Goal: Transaction & Acquisition: Purchase product/service

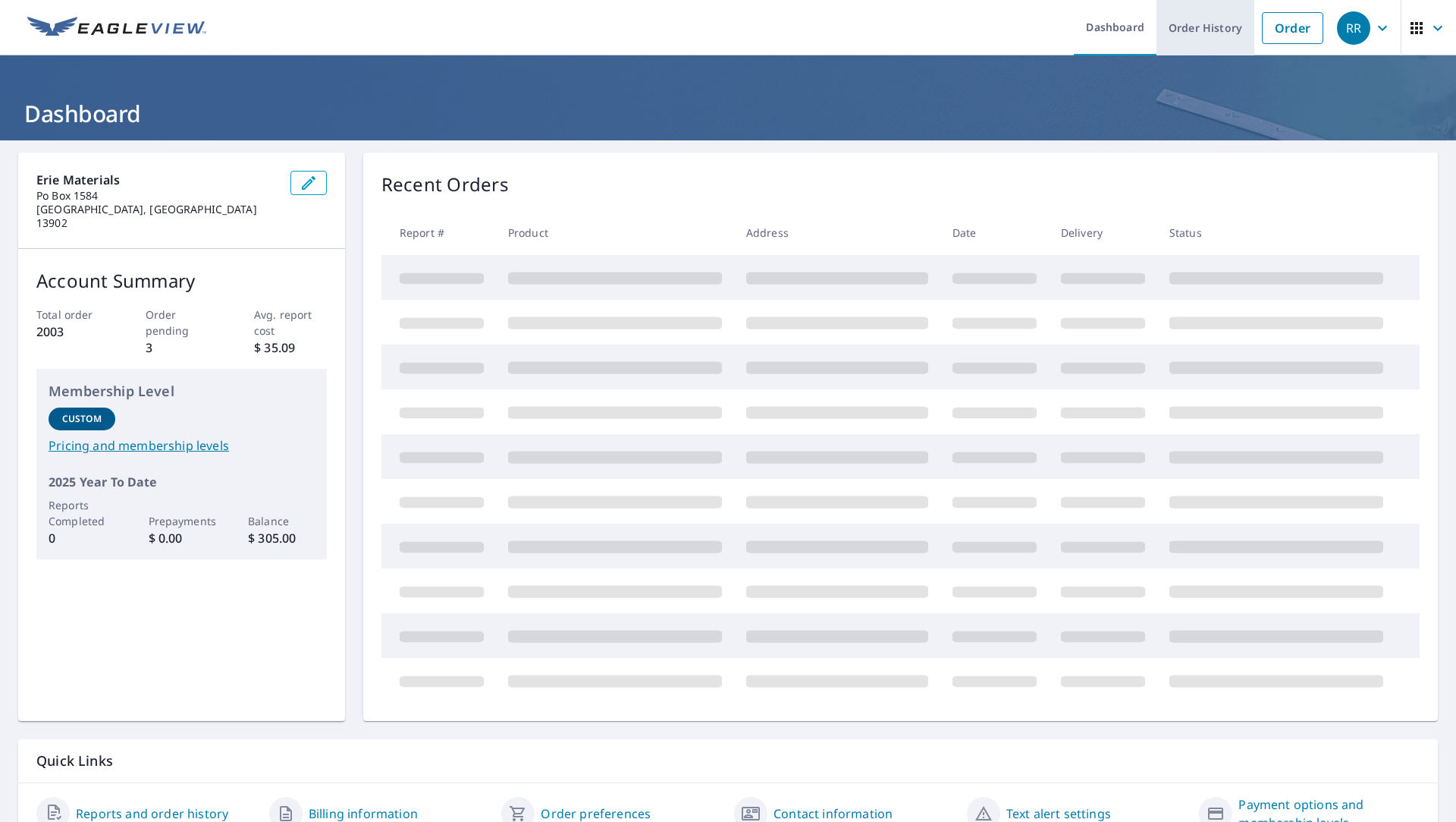
click at [1268, 30] on link "Order" at bounding box center [1293, 28] width 61 height 32
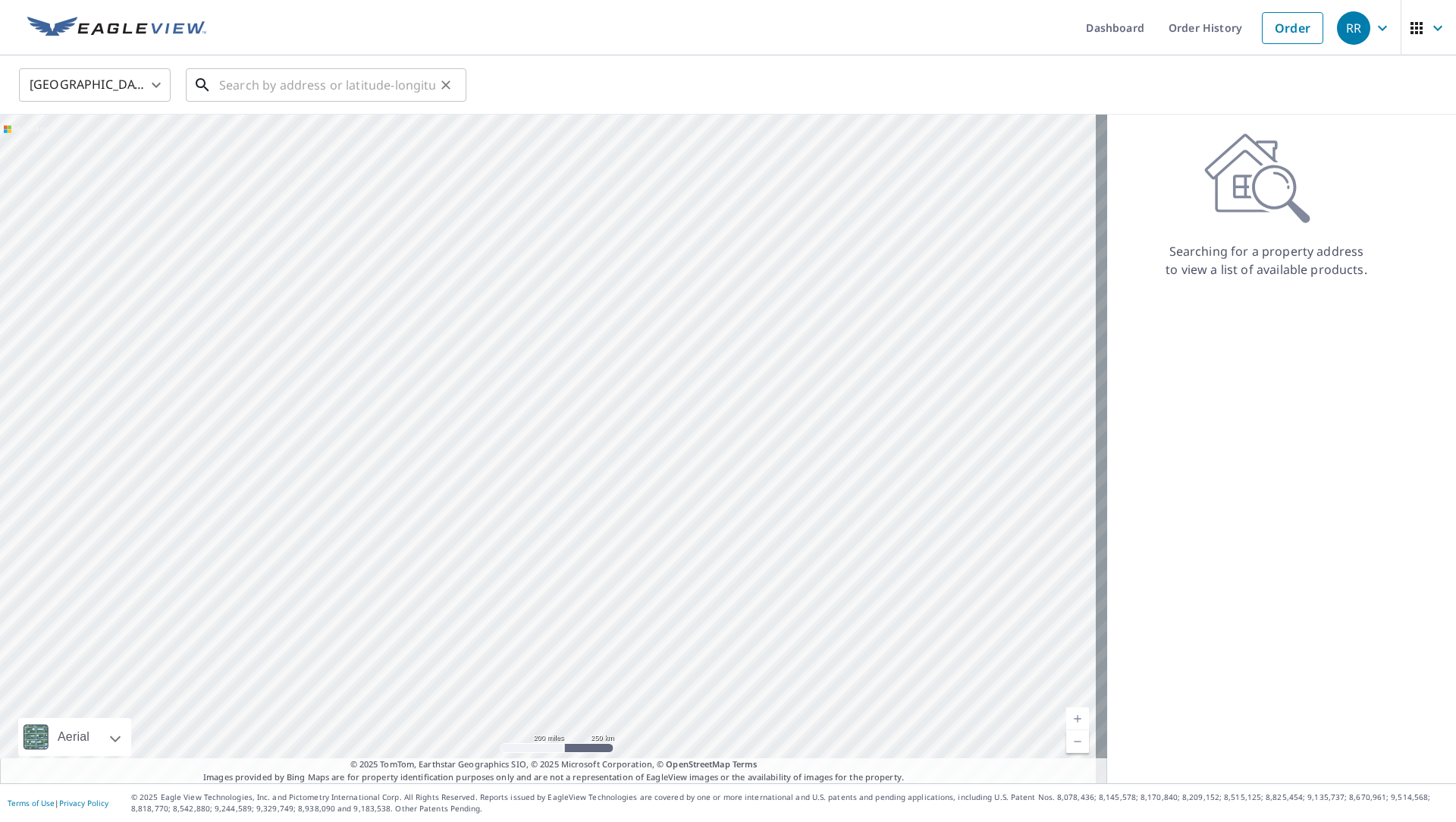
click at [401, 86] on input "text" at bounding box center [327, 85] width 216 height 42
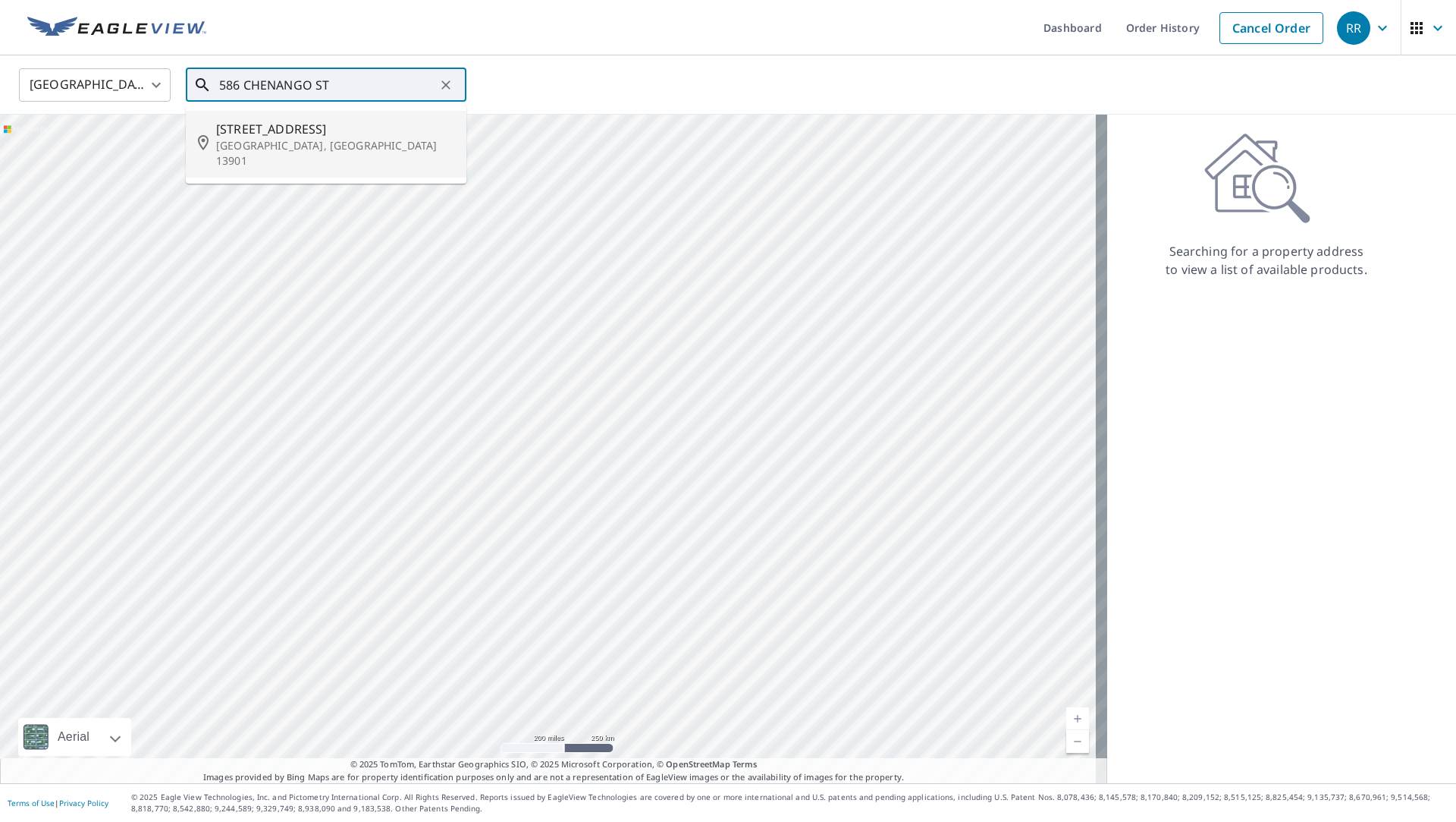
click at [375, 133] on span "[STREET_ADDRESS]" at bounding box center [336, 129] width 238 height 18
type input "[STREET_ADDRESS]"
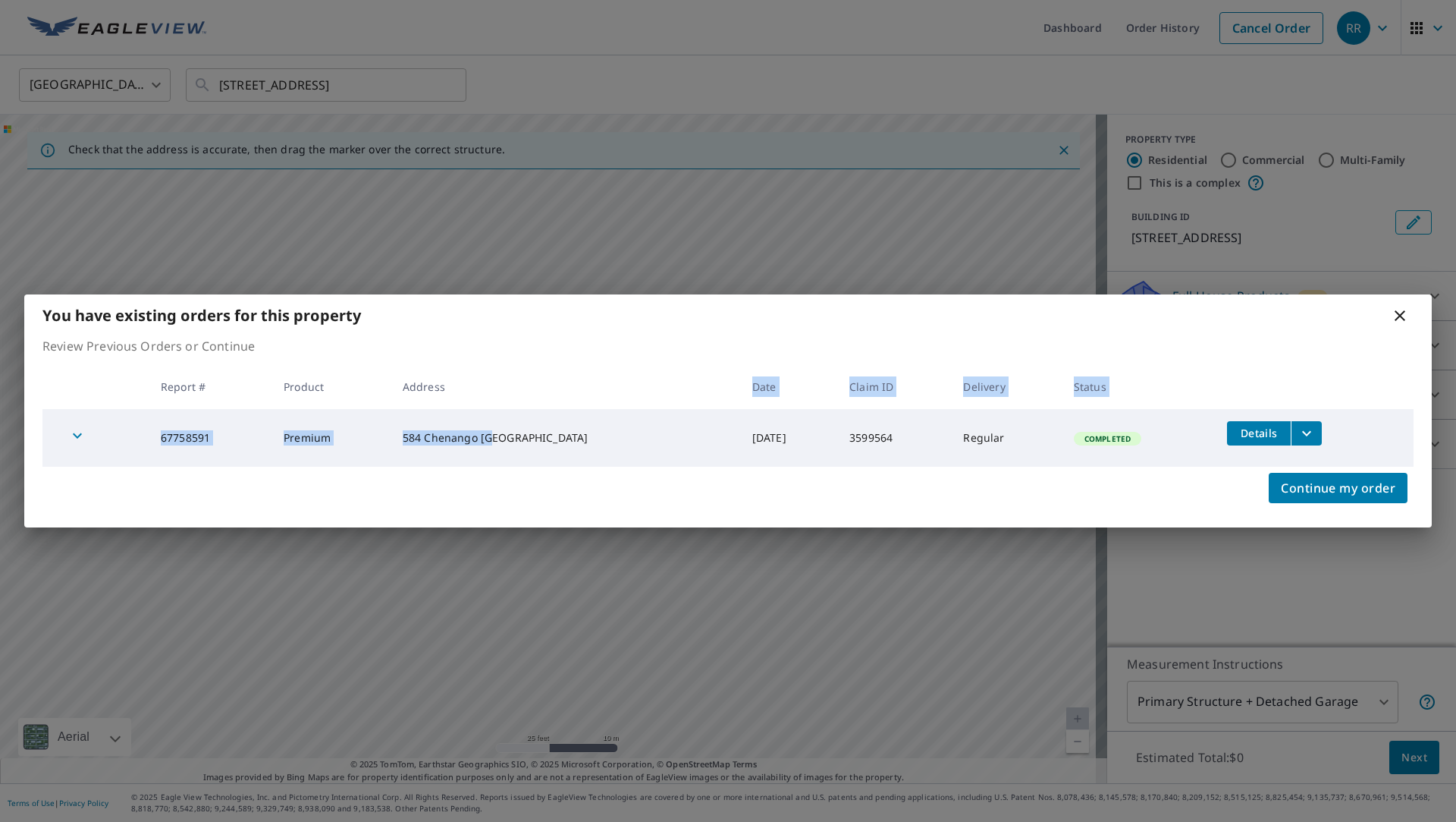
drag, startPoint x: 545, startPoint y: 420, endPoint x: 601, endPoint y: 389, distance: 64.0
click at [601, 389] on table "Report # Product Address Date Claim ID Delivery Status 67758591 Premium [STREET…" at bounding box center [728, 415] width 1371 height 102
click at [1400, 318] on icon at bounding box center [1400, 315] width 18 height 18
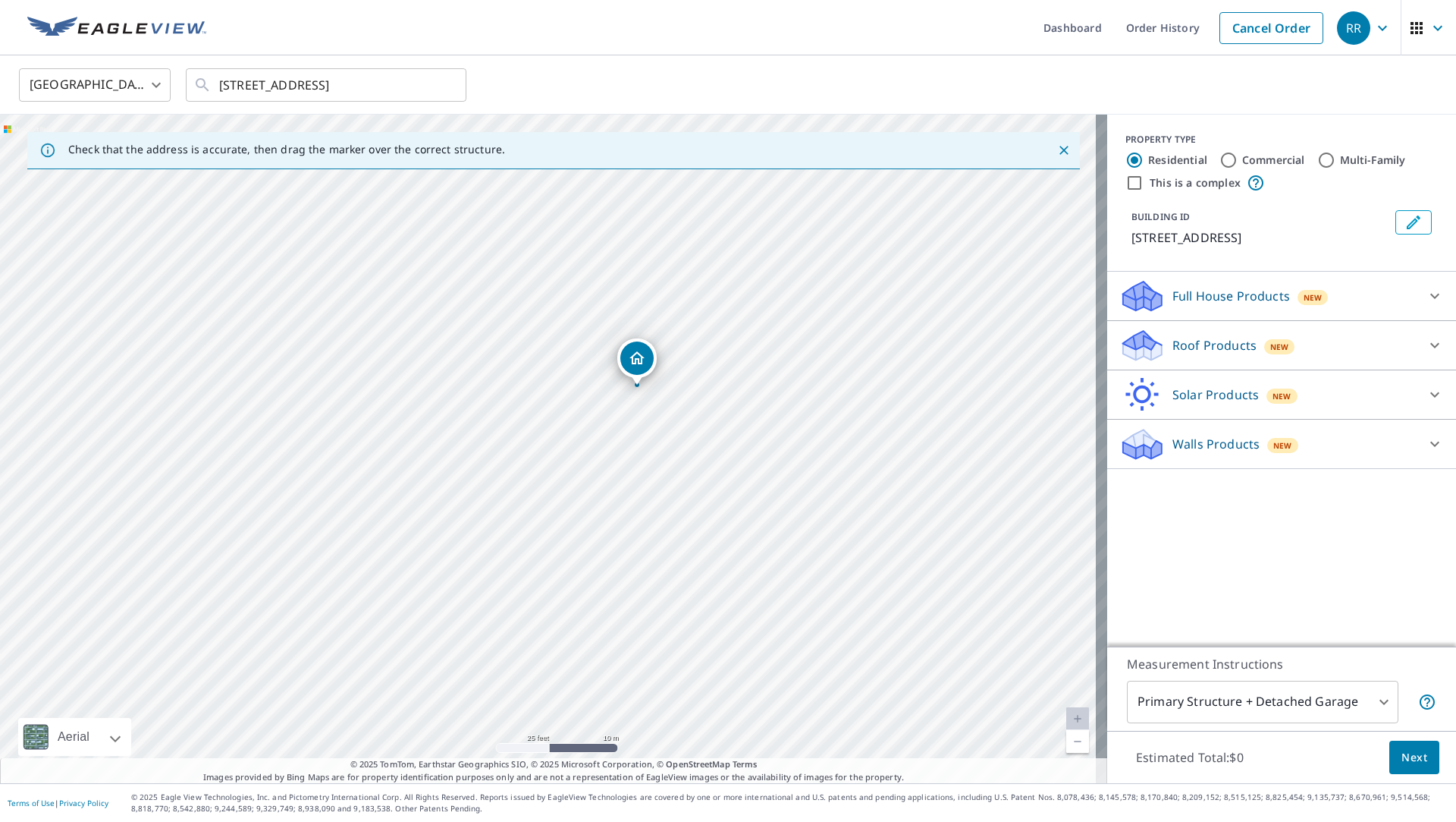
drag, startPoint x: 550, startPoint y: 422, endPoint x: 639, endPoint y: 360, distance: 108.5
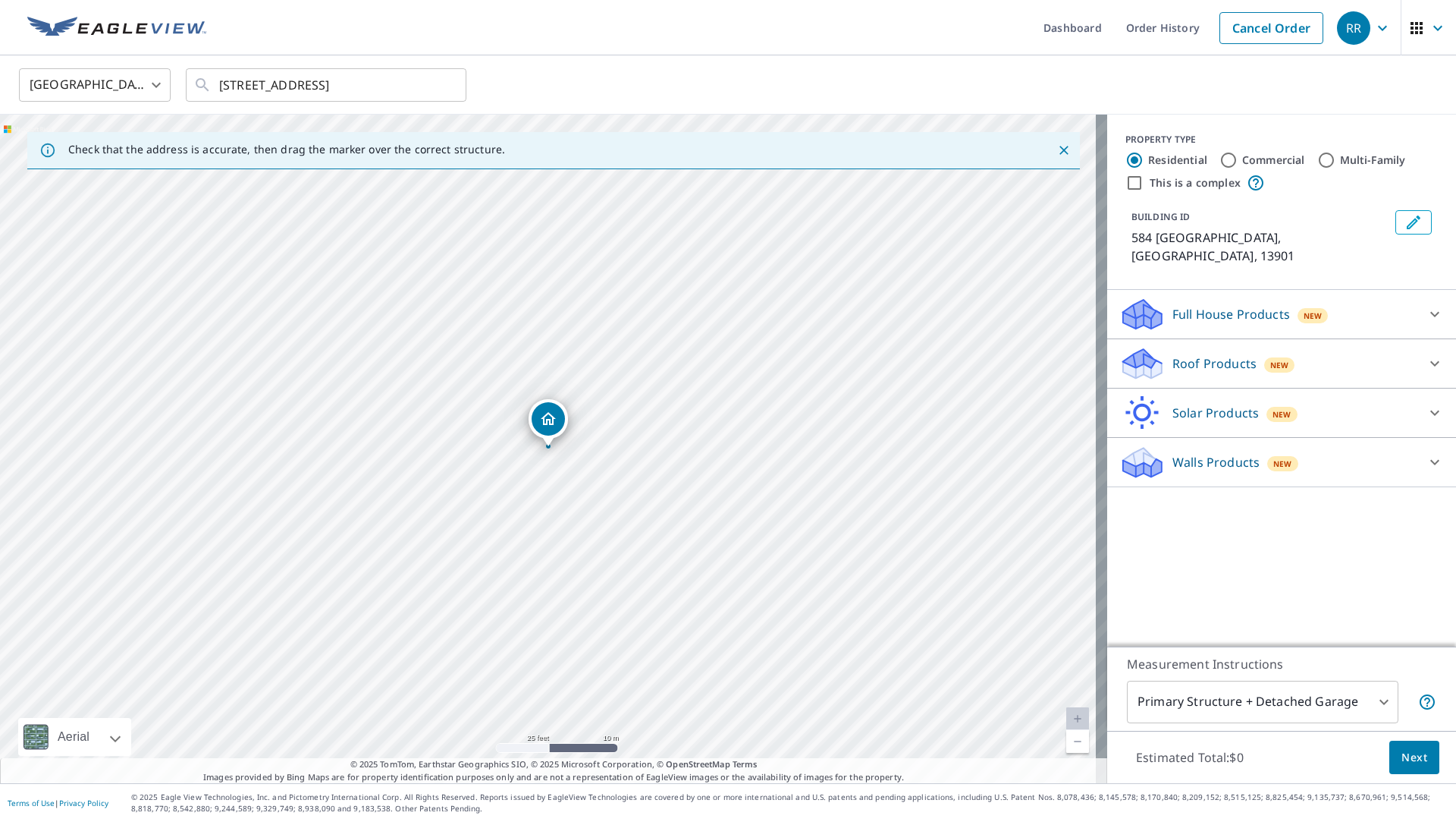
click at [1208, 355] on p "Roof Products" at bounding box center [1214, 364] width 84 height 18
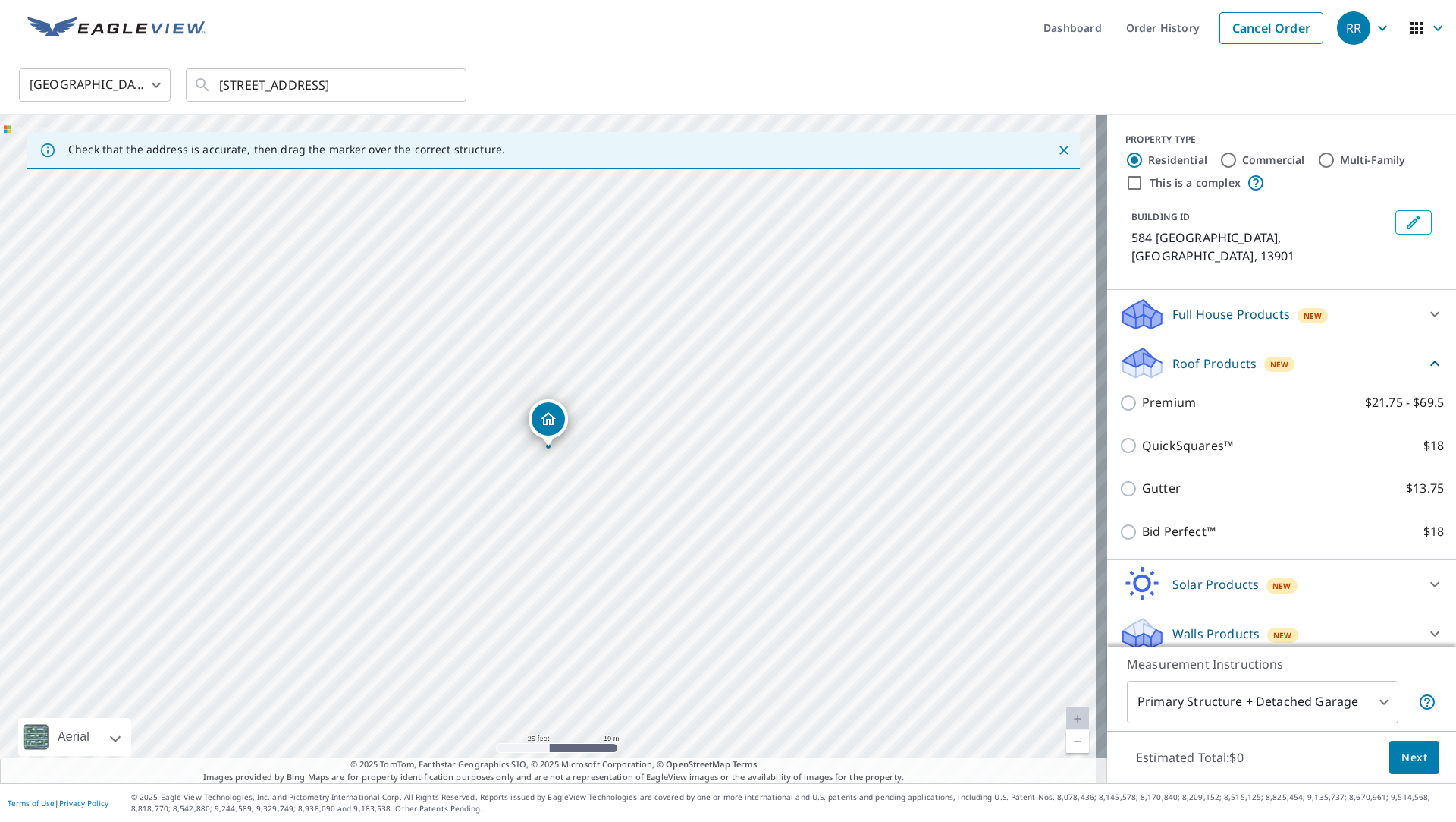
click at [1203, 395] on div "Premium $21.75 - $69.5" at bounding box center [1282, 402] width 325 height 43
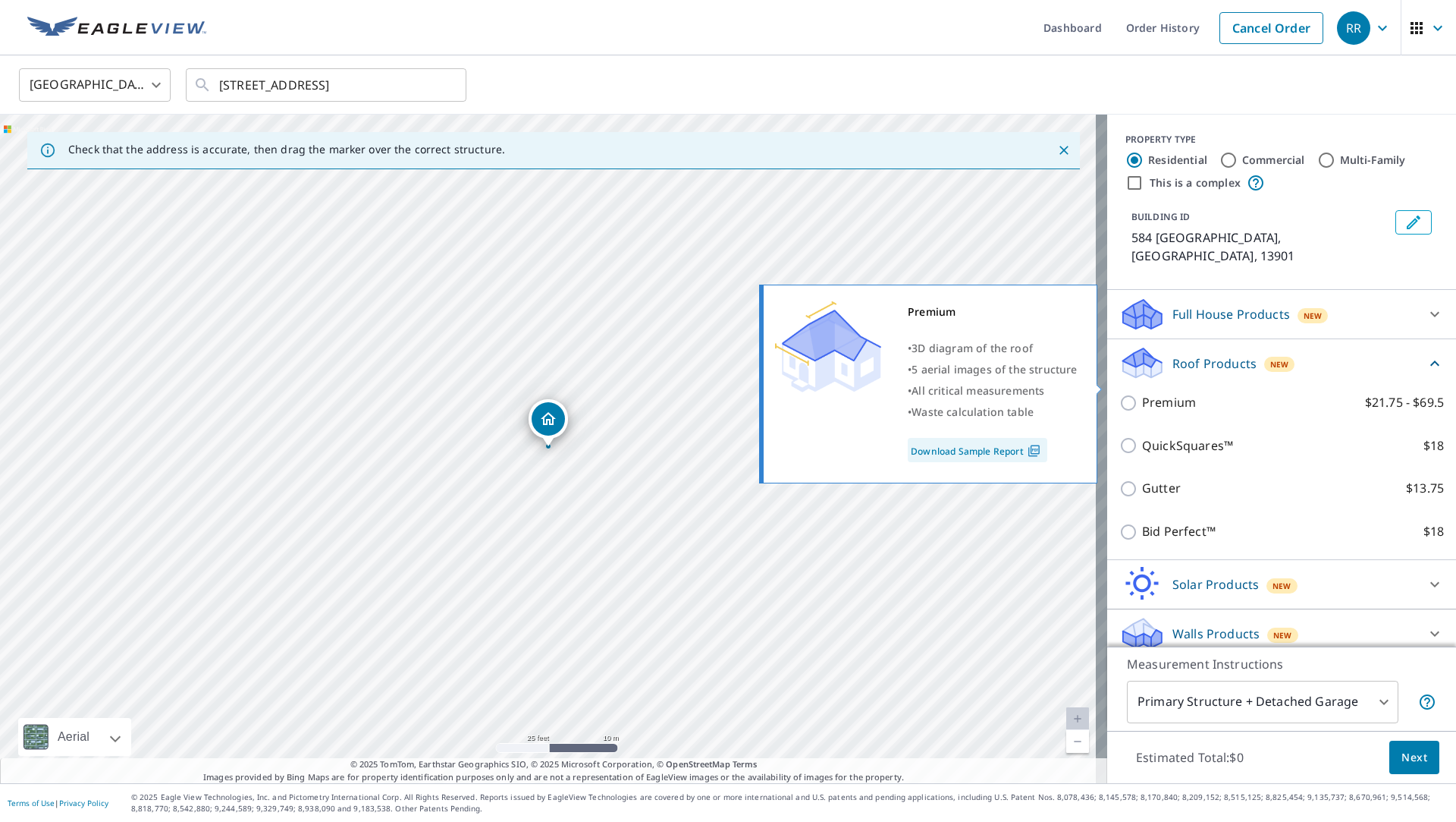
click at [1160, 393] on p "Premium" at bounding box center [1169, 402] width 54 height 19
click at [1142, 394] on input "Premium $21.75 - $69.5" at bounding box center [1131, 403] width 23 height 18
checkbox input "true"
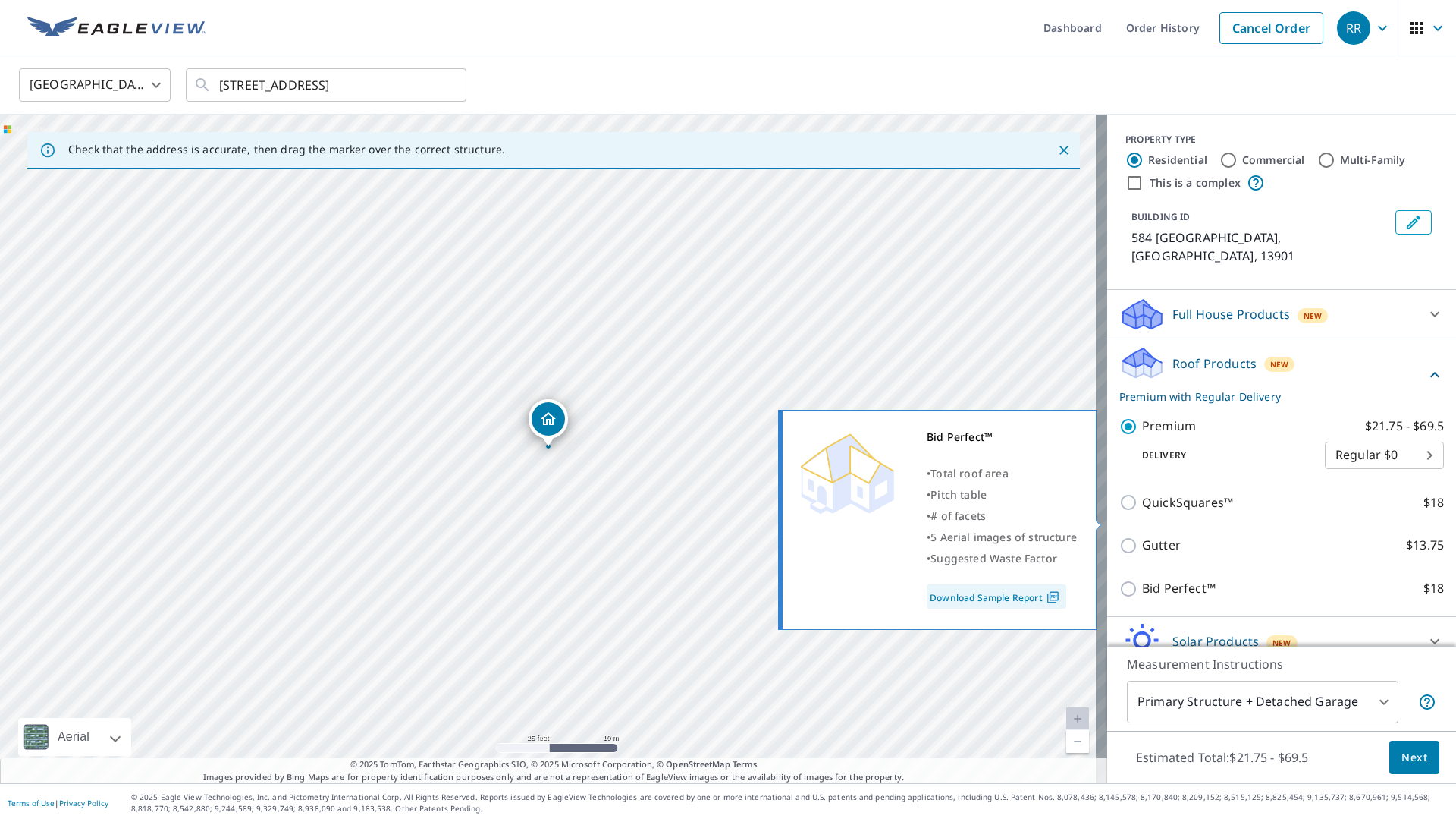
scroll to position [51, 0]
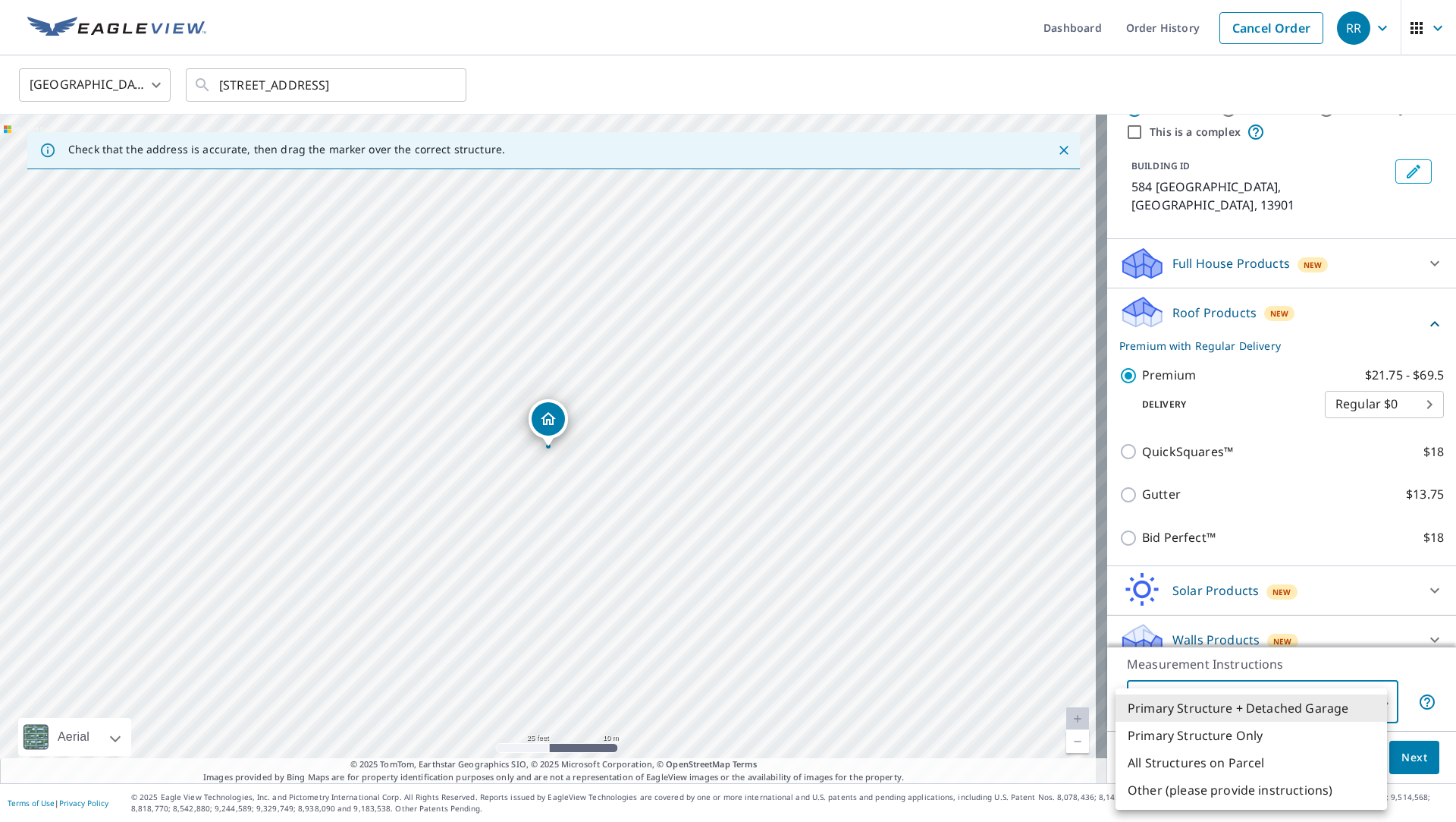
click at [1276, 718] on body "RR RR Dashboard Order History Cancel Order RR [GEOGRAPHIC_DATA] [GEOGRAPHIC_DAT…" at bounding box center [728, 411] width 1456 height 822
click at [1277, 741] on li "Primary Structure Only" at bounding box center [1251, 735] width 272 height 27
type input "2"
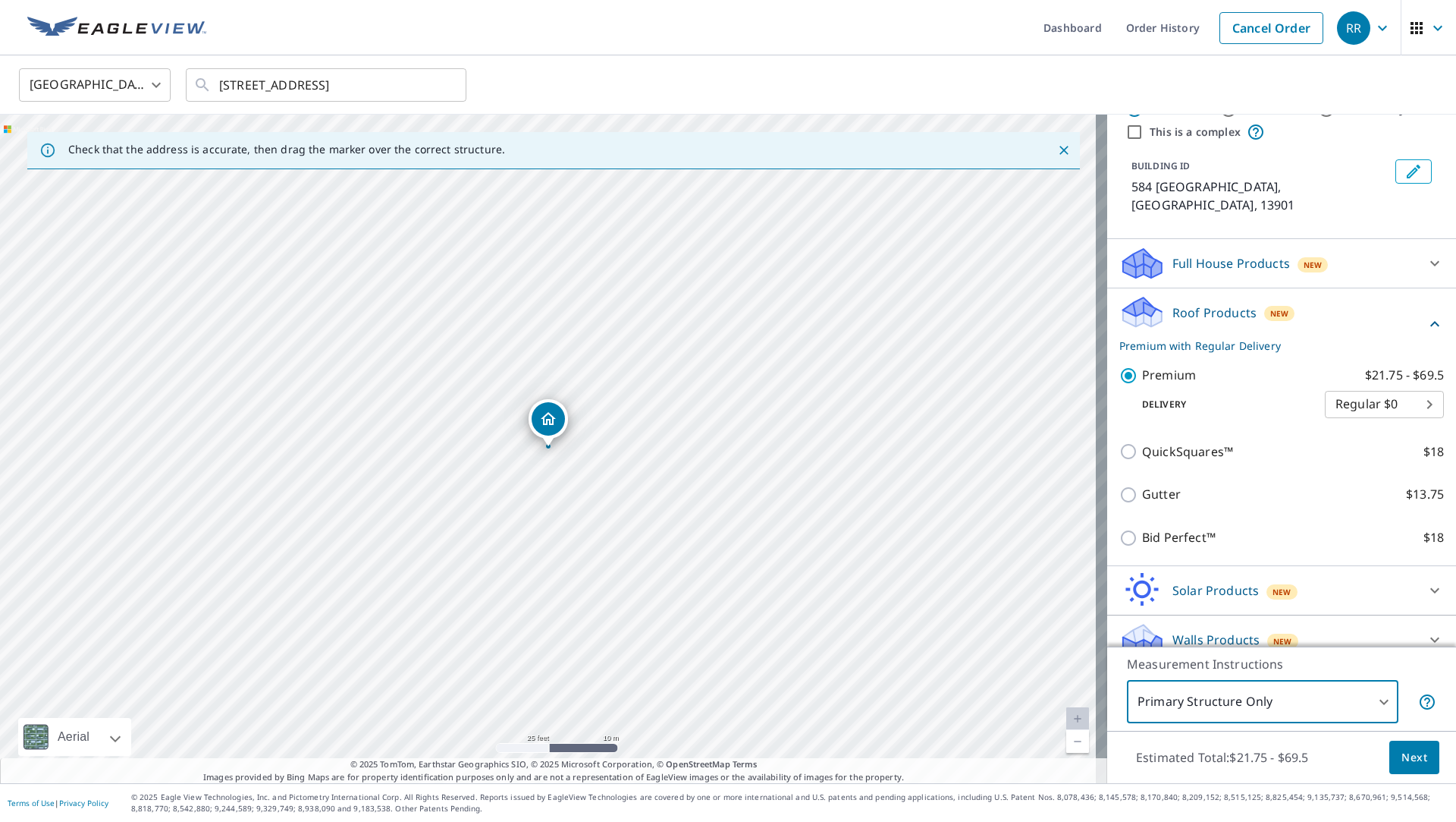
click at [1407, 764] on span "Next" at bounding box center [1414, 757] width 26 height 19
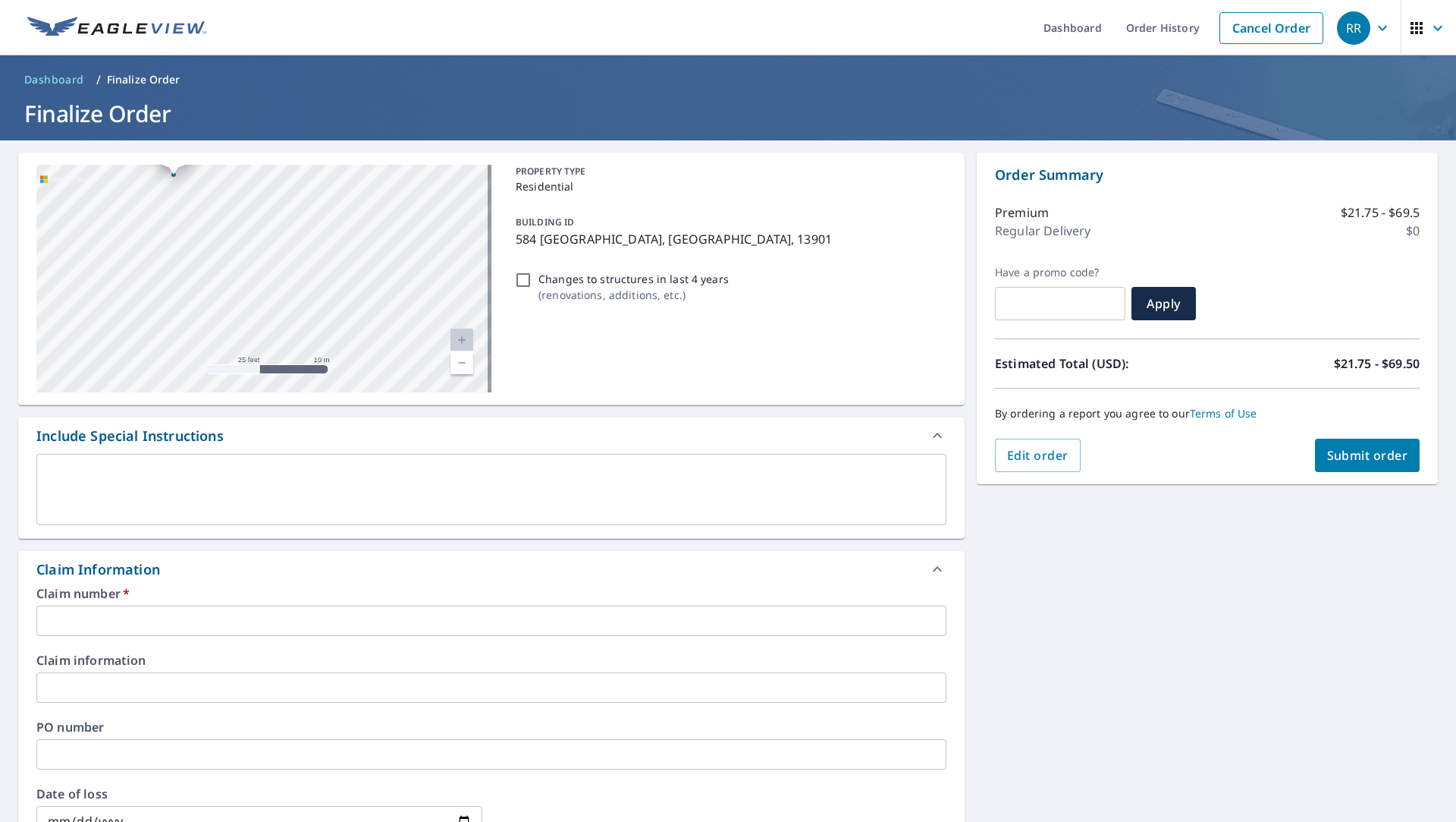
drag, startPoint x: 315, startPoint y: 287, endPoint x: 559, endPoint y: 392, distance: 265.6
click at [559, 392] on div "[GEOGRAPHIC_DATA][STREET_ADDRESS] A standard road map Aerial A detailed look fr…" at bounding box center [491, 279] width 946 height 252
drag, startPoint x: 368, startPoint y: 280, endPoint x: 510, endPoint y: 400, distance: 185.9
click at [510, 400] on div "[GEOGRAPHIC_DATA][STREET_ADDRESS] A standard road map Aerial A detailed look fr…" at bounding box center [491, 279] width 946 height 252
checkbox input "true"
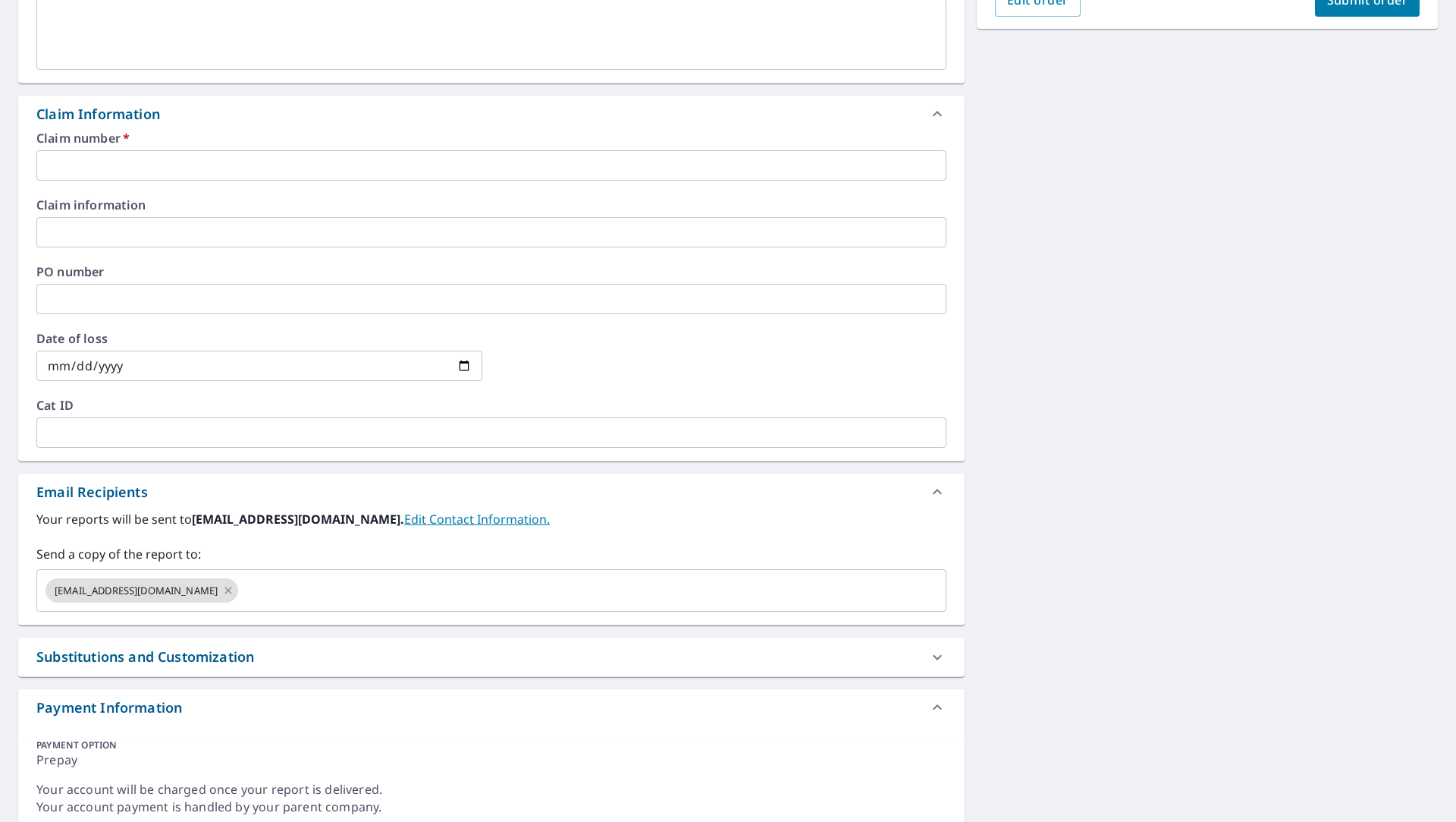
scroll to position [228, 0]
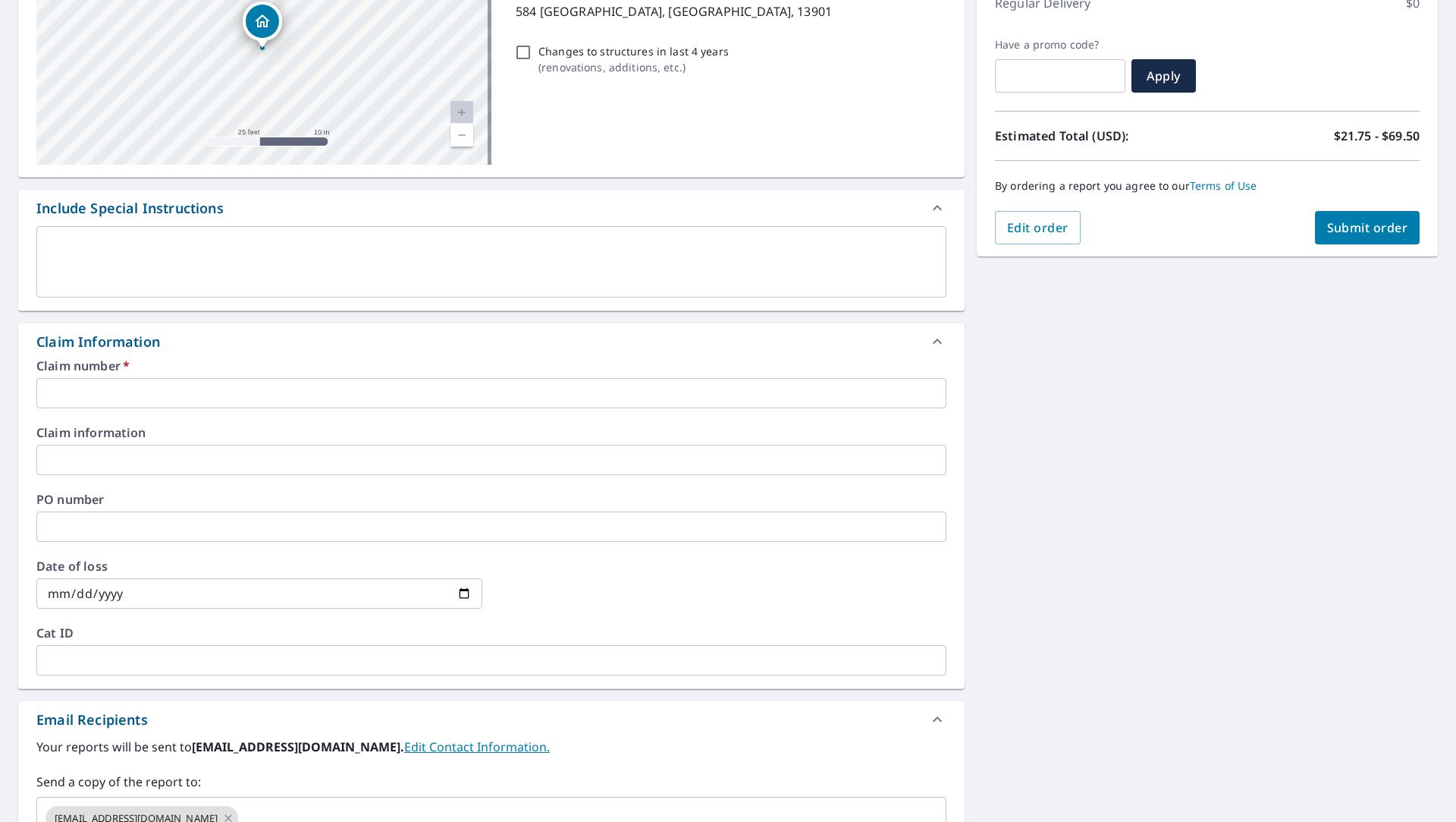
click at [206, 398] on input "text" at bounding box center [492, 393] width 911 height 30
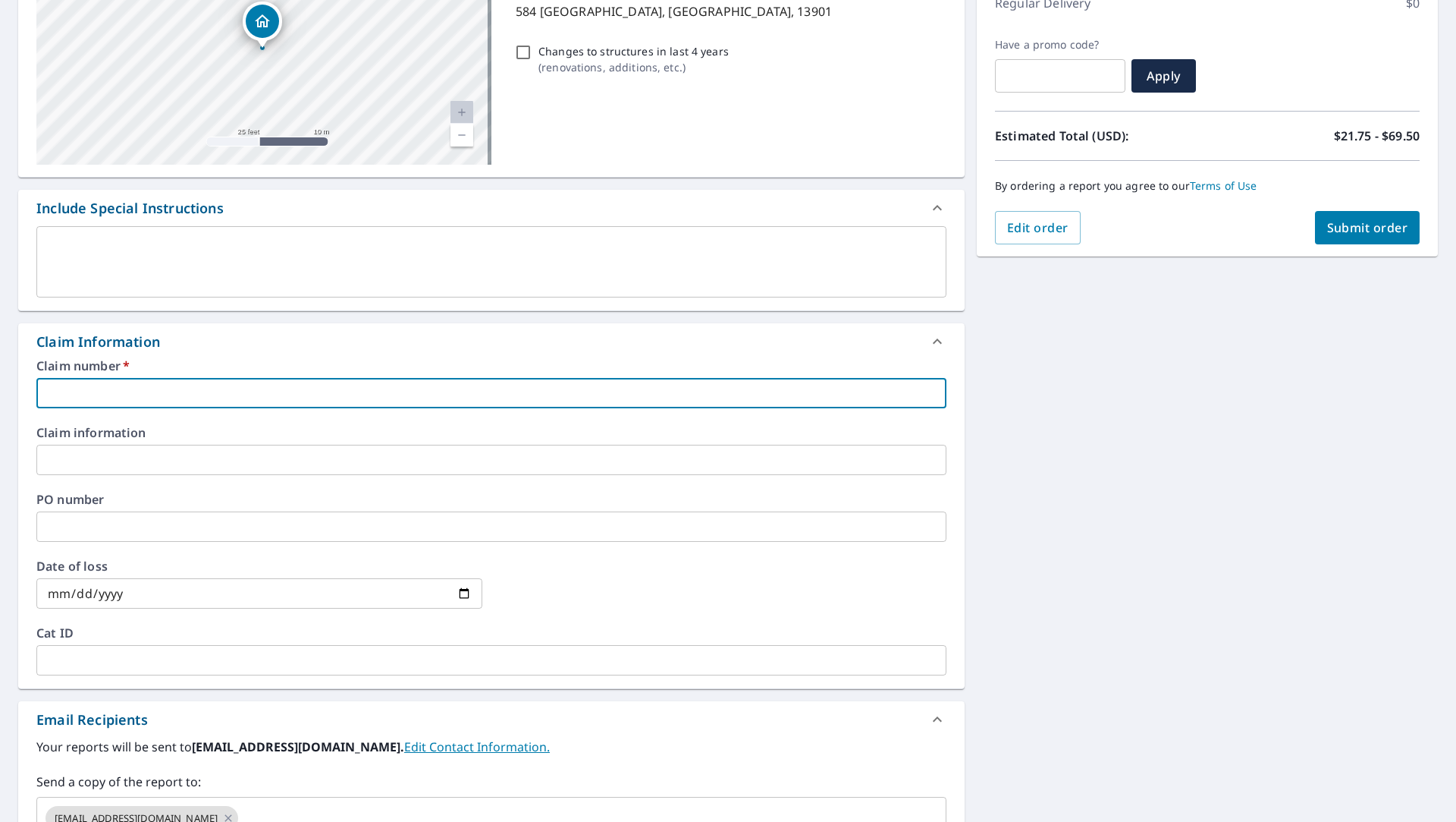
paste input "3600079"
type input "3600079"
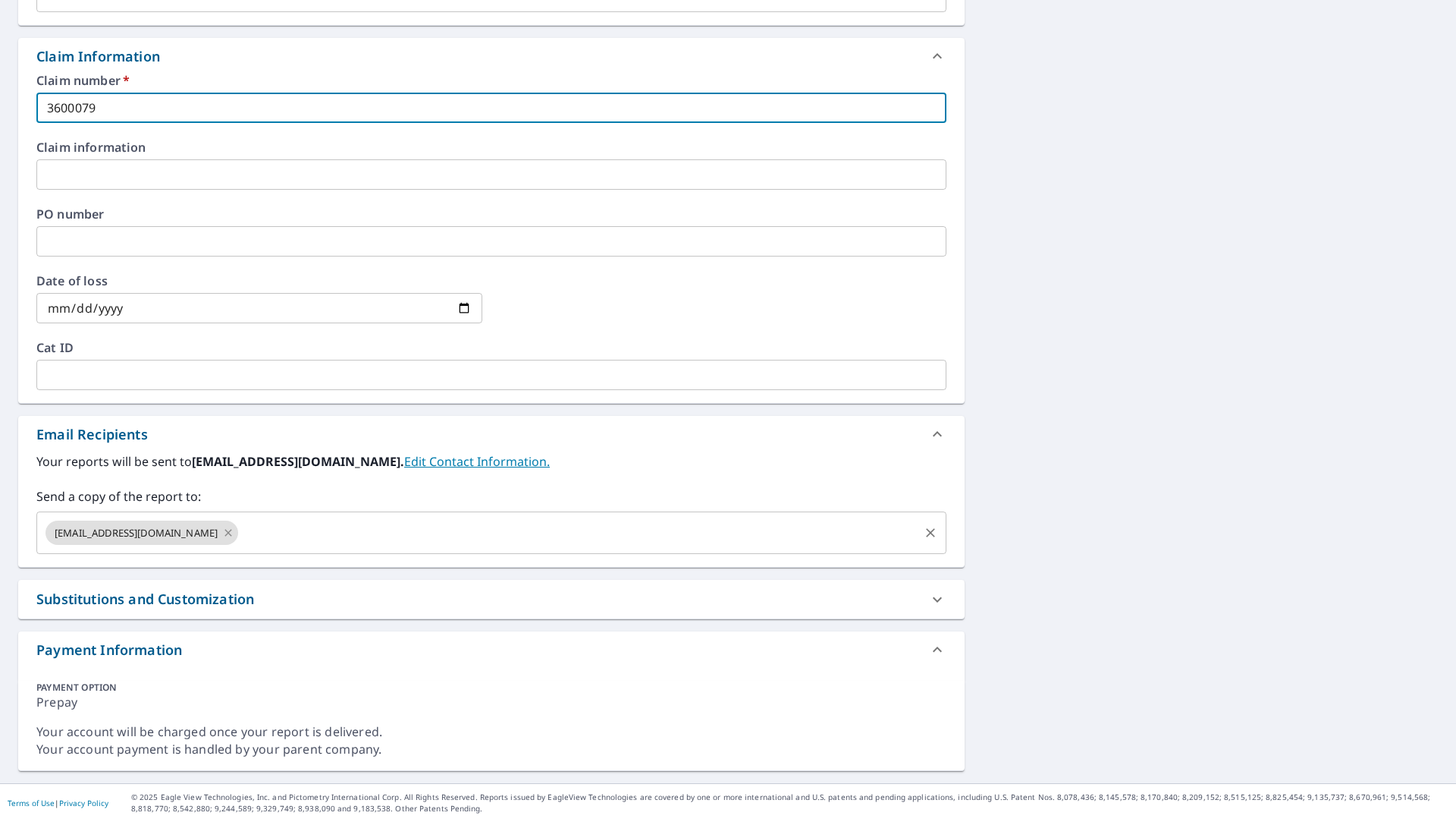
click at [222, 533] on icon at bounding box center [228, 533] width 12 height 16
checkbox input "true"
type input "3600079"
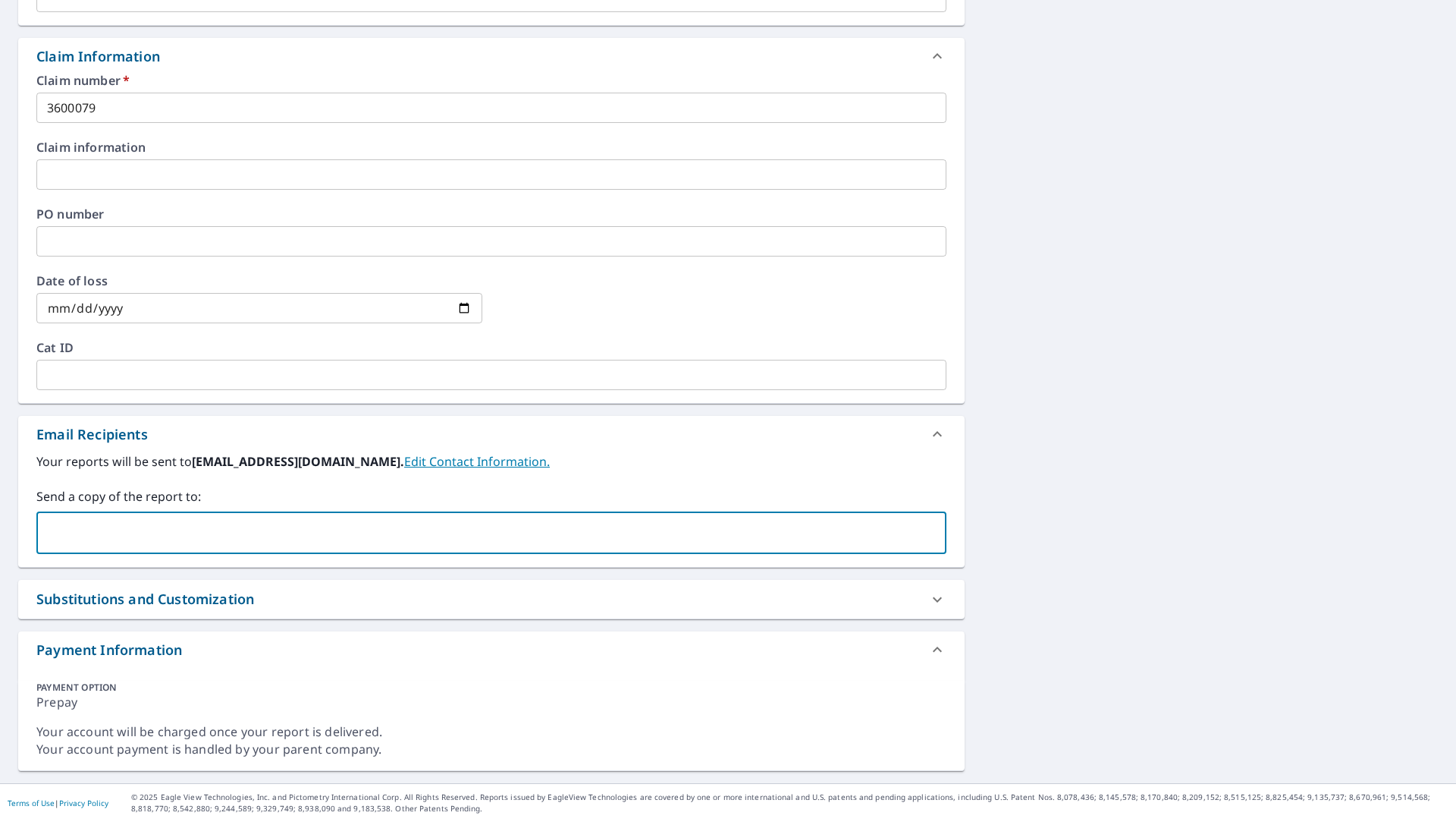
click at [193, 533] on input "text" at bounding box center [480, 532] width 874 height 29
type input "[EMAIL_ADDRESS][DOMAIN_NAME]"
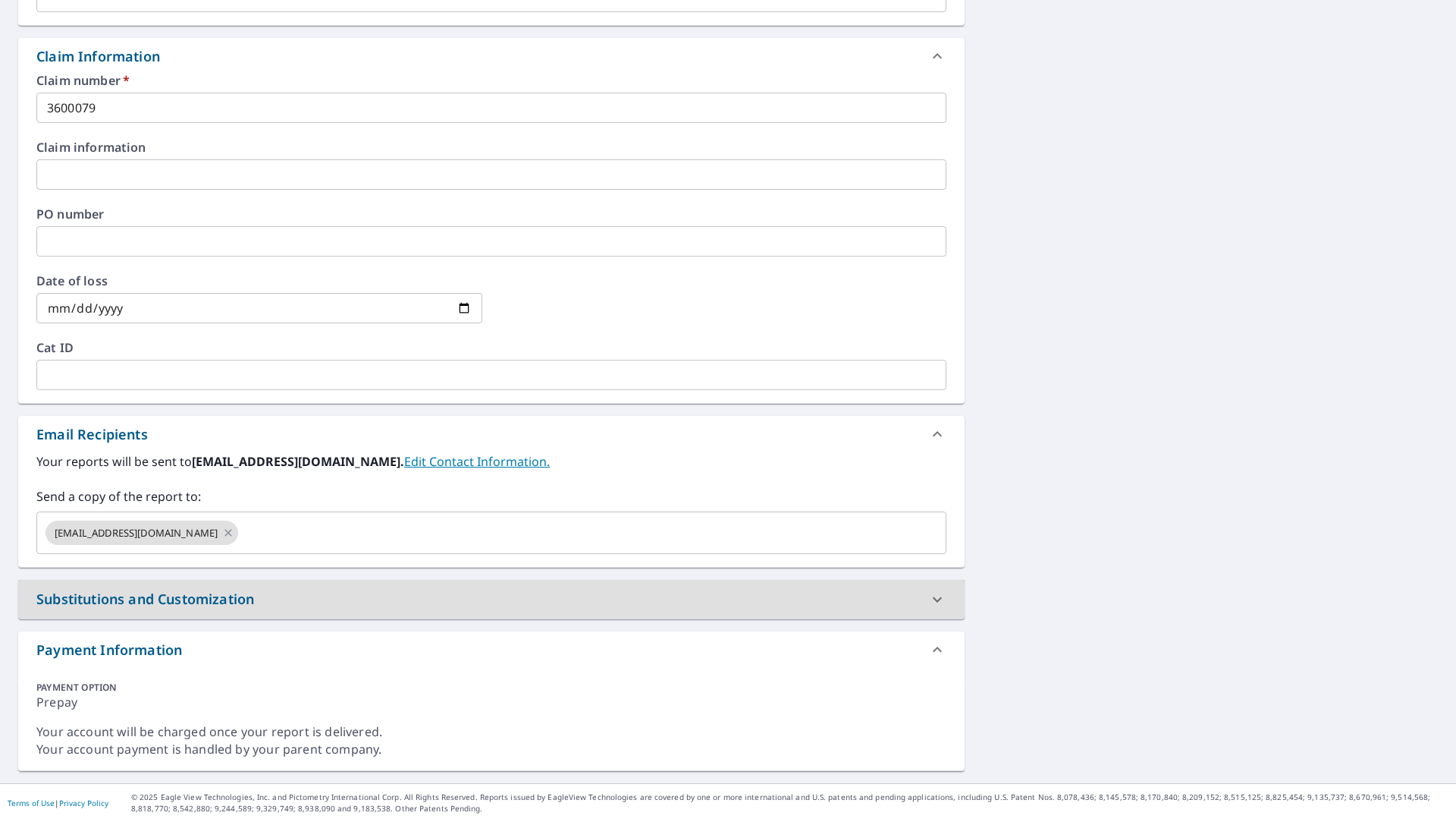
click at [1196, 537] on div "[GEOGRAPHIC_DATA][STREET_ADDRESS] A standard road map Aerial A detailed look fr…" at bounding box center [728, 205] width 1456 height 1156
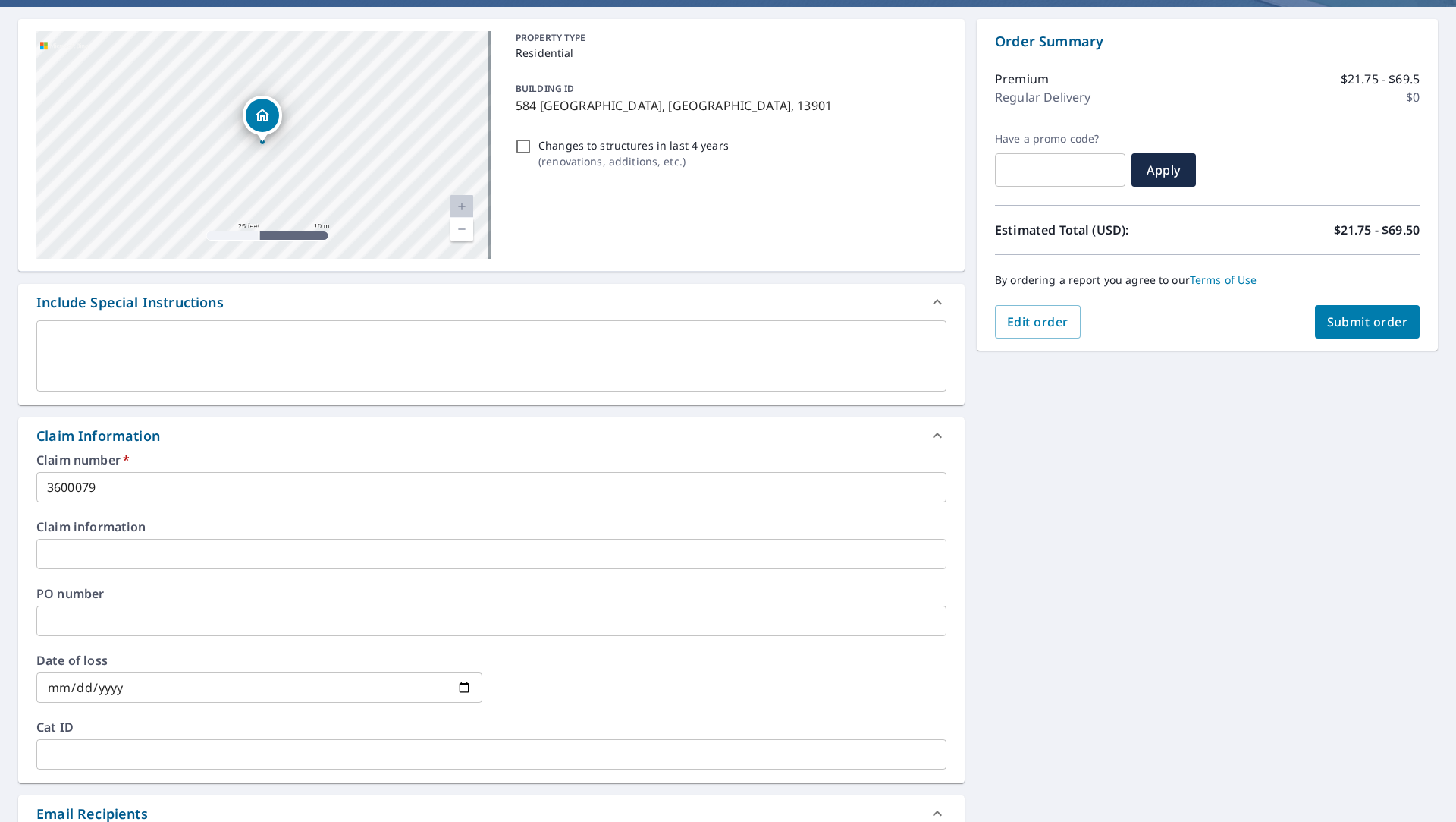
scroll to position [0, 0]
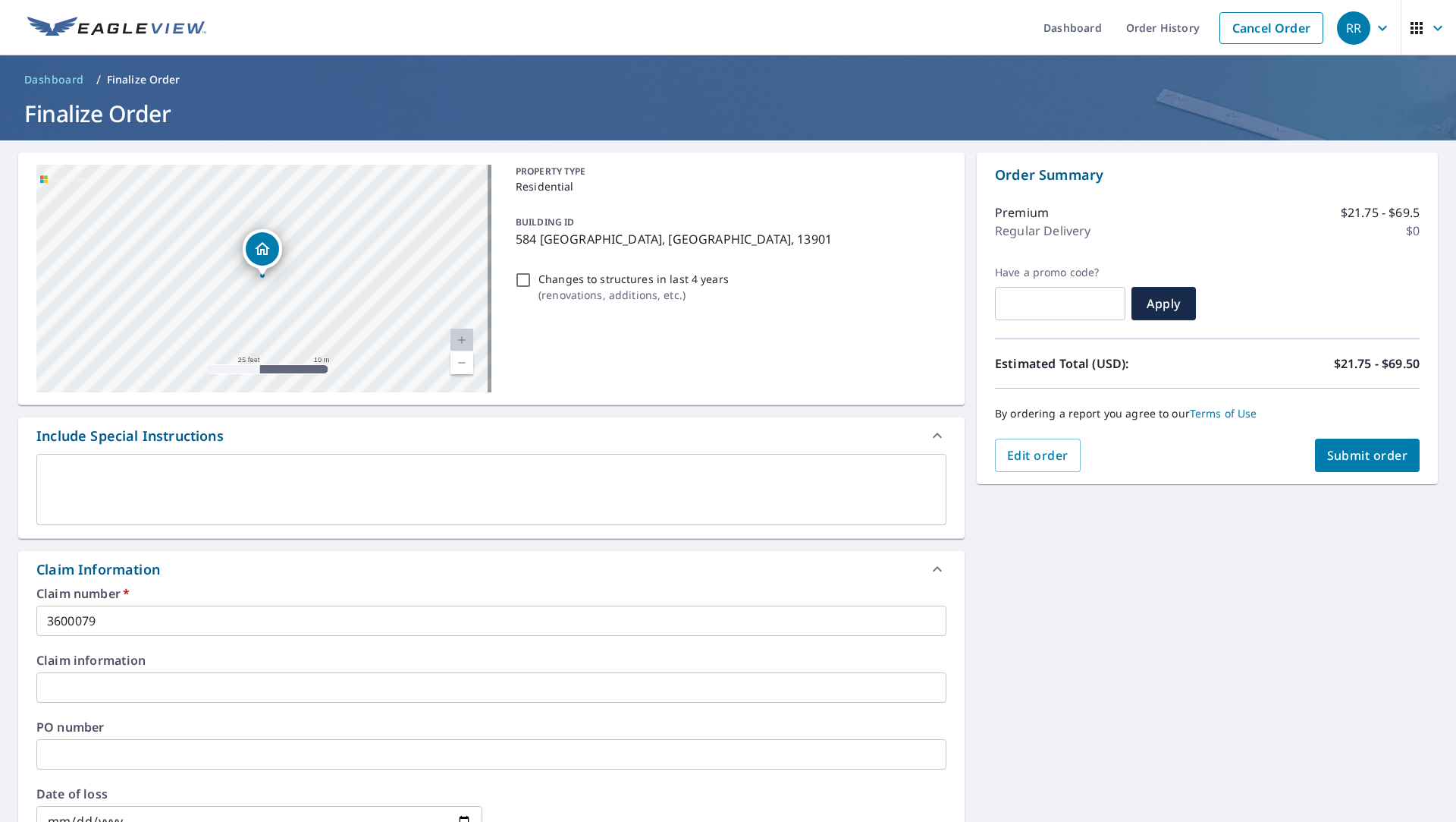
click at [1346, 455] on span "Submit order" at bounding box center [1367, 455] width 81 height 16
checkbox input "true"
